Goal: Task Accomplishment & Management: Manage account settings

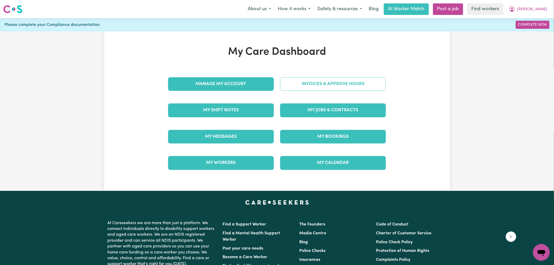
click at [309, 89] on link "Invoices & Approve Hours" at bounding box center [333, 84] width 106 height 14
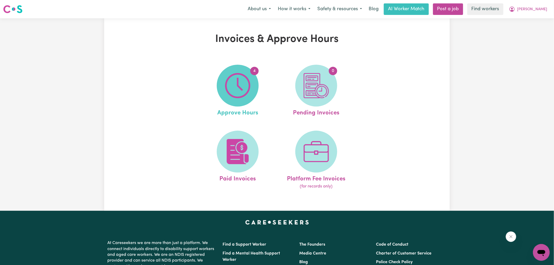
click at [245, 90] on img at bounding box center [237, 85] width 25 height 25
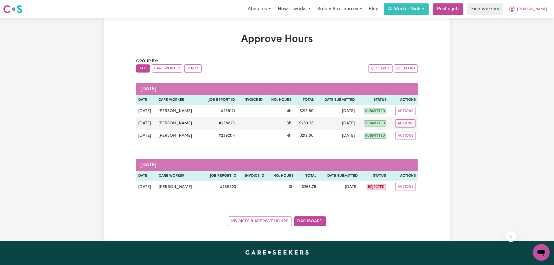
click at [235, 85] on caption "[DATE]" at bounding box center [277, 89] width 282 height 12
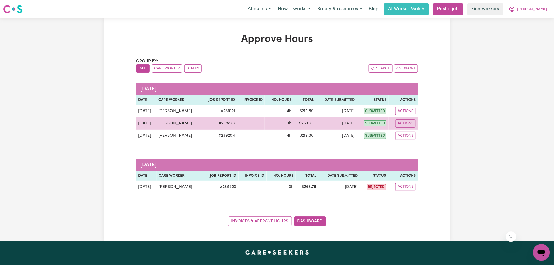
click at [394, 125] on td "Actions" at bounding box center [403, 123] width 29 height 12
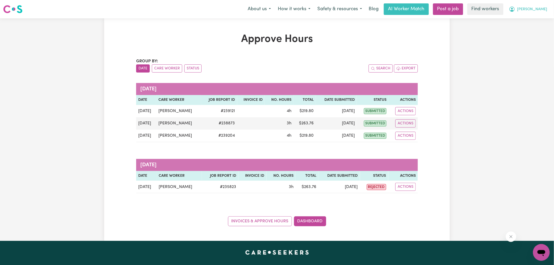
drag, startPoint x: 540, startPoint y: 9, endPoint x: 539, endPoint y: 12, distance: 2.7
click at [540, 9] on span "[PERSON_NAME]" at bounding box center [533, 10] width 30 height 6
click at [531, 30] on link "Logout" at bounding box center [530, 30] width 41 height 10
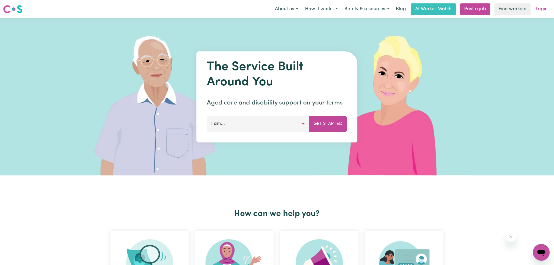
click at [537, 9] on link "Login" at bounding box center [542, 9] width 18 height 12
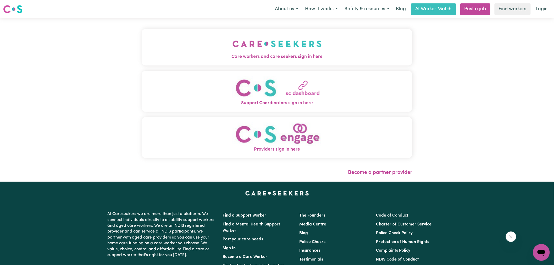
click at [265, 46] on img "Care workers and care seekers sign in here" at bounding box center [277, 43] width 89 height 19
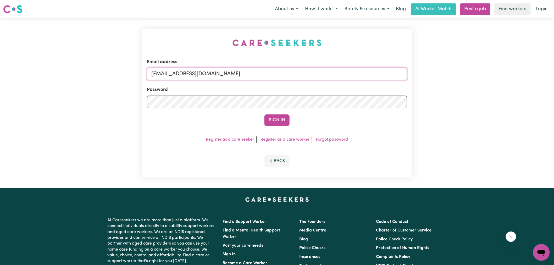
drag, startPoint x: 182, startPoint y: 74, endPoint x: 498, endPoint y: 79, distance: 315.4
click at [498, 79] on div "Email address [EMAIL_ADDRESS][DOMAIN_NAME] Password Sign In Register as a care …" at bounding box center [277, 103] width 554 height 170
type input "superuser~[EMAIL_ADDRESS][DOMAIN_NAME]"
click at [265, 114] on button "Sign In" at bounding box center [277, 120] width 25 height 12
